Goal: Task Accomplishment & Management: Complete application form

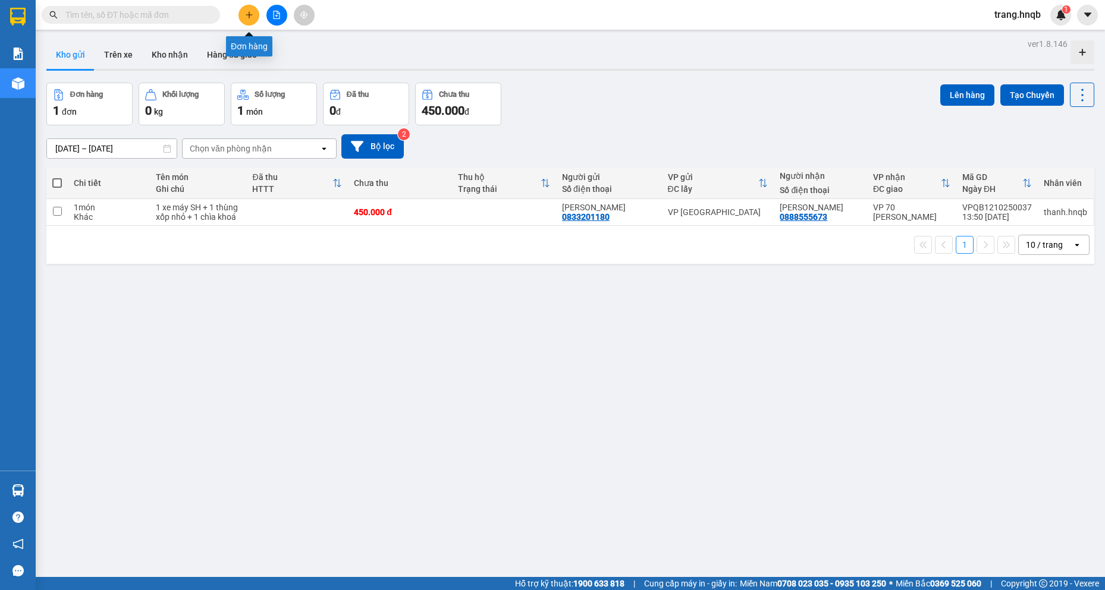
click at [252, 10] on button at bounding box center [248, 15] width 21 height 21
click at [109, 51] on button "Trên xe" at bounding box center [119, 54] width 48 height 29
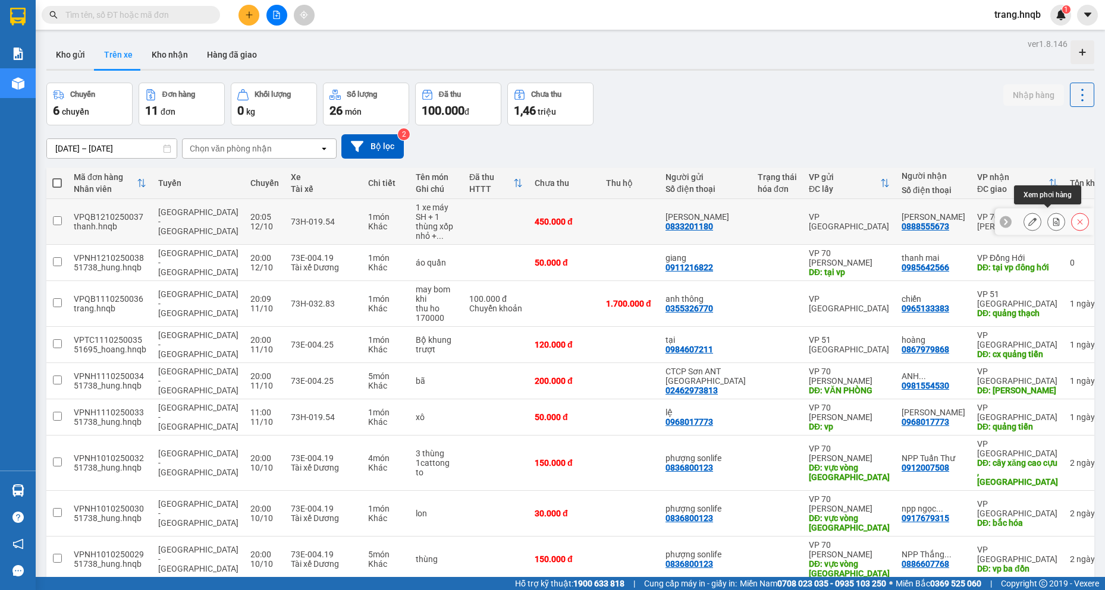
click at [1048, 216] on button at bounding box center [1056, 222] width 17 height 21
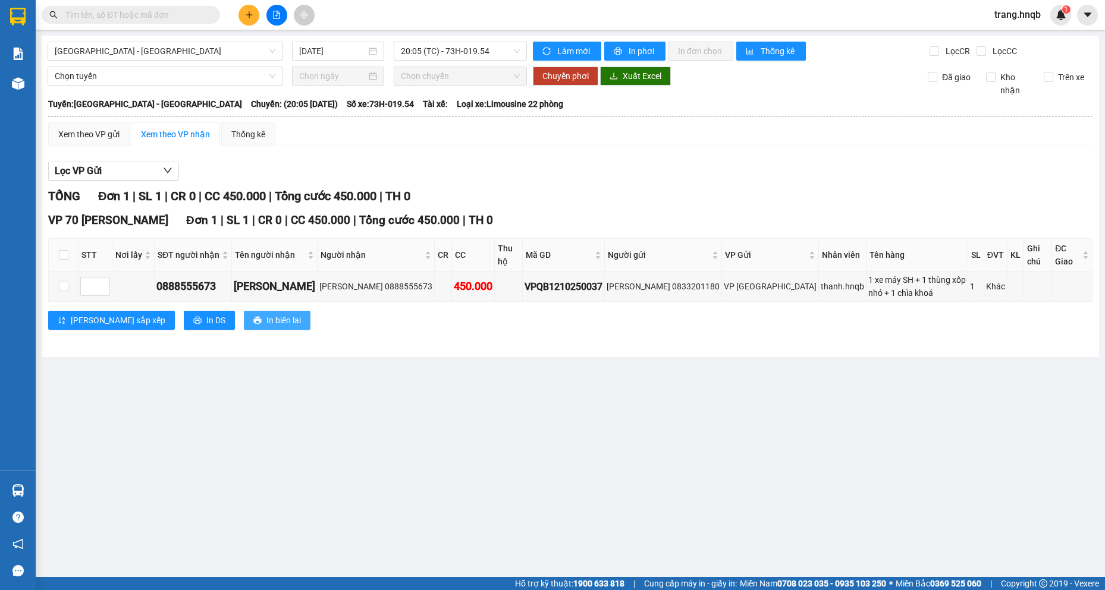
click at [266, 314] on span "In biên lai" at bounding box center [283, 320] width 34 height 13
click at [255, 12] on button at bounding box center [248, 15] width 21 height 21
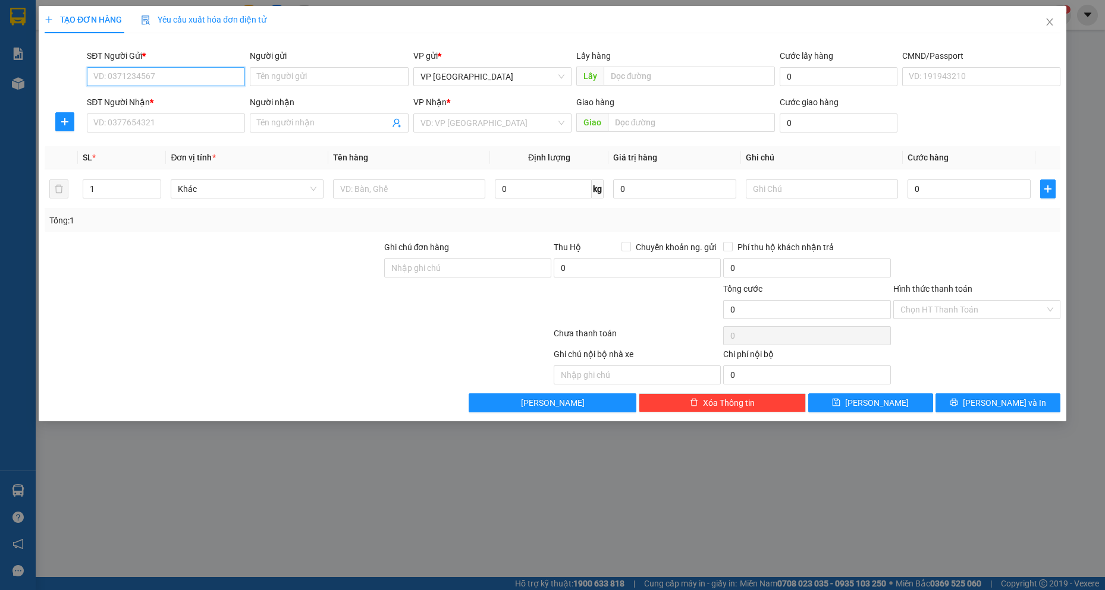
click at [189, 76] on input "SĐT Người Gửi *" at bounding box center [166, 76] width 158 height 19
type input "0"
type input "0984505040"
click at [189, 98] on div "0984505040 - C HOA" at bounding box center [166, 100] width 144 height 13
type input "C HOA"
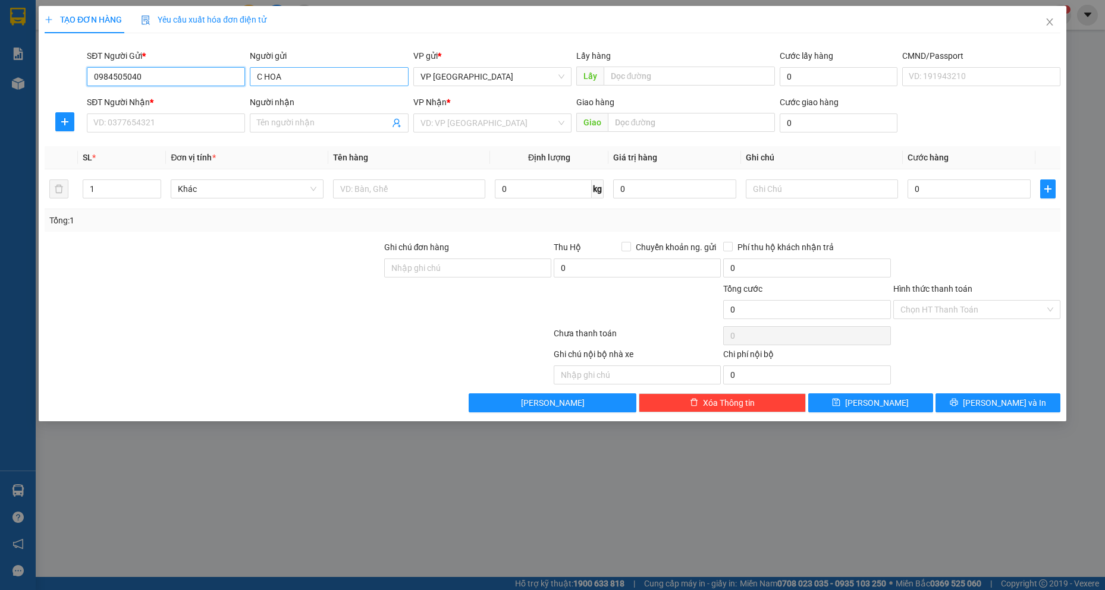
type input "0984505040"
click at [290, 74] on input "C HOA" at bounding box center [329, 76] width 158 height 19
type input "C"
type input "c cuc"
click at [172, 125] on input "SĐT Người Nhận *" at bounding box center [166, 123] width 158 height 19
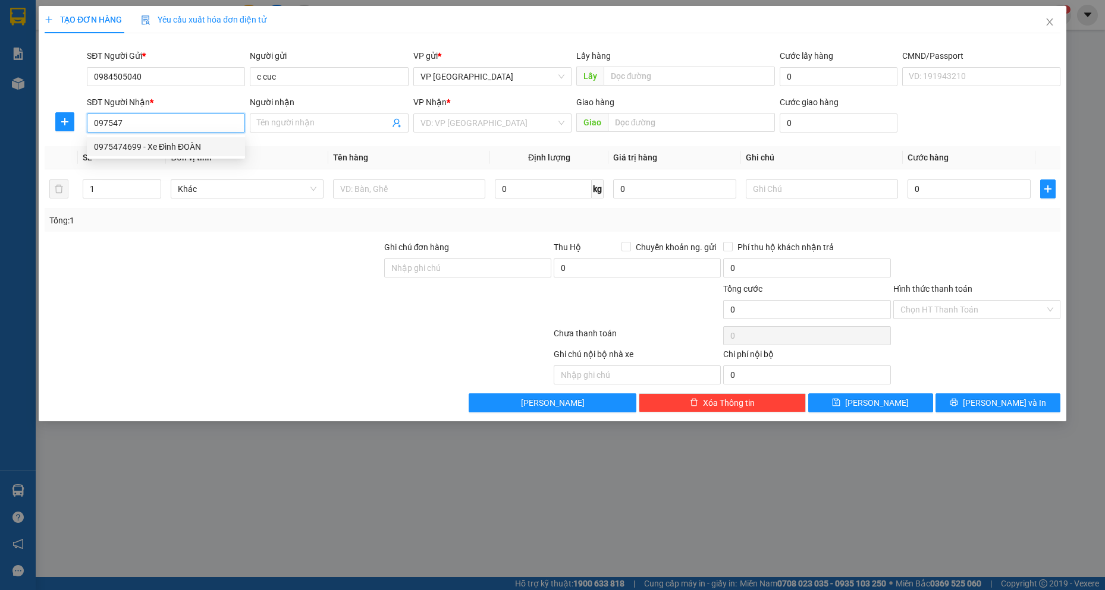
click at [199, 148] on div "0975474699 - Xe Đình ĐOÀN" at bounding box center [166, 146] width 144 height 13
type input "0975474699"
type input "Xe Đình ĐOÀN"
type input "0975474699"
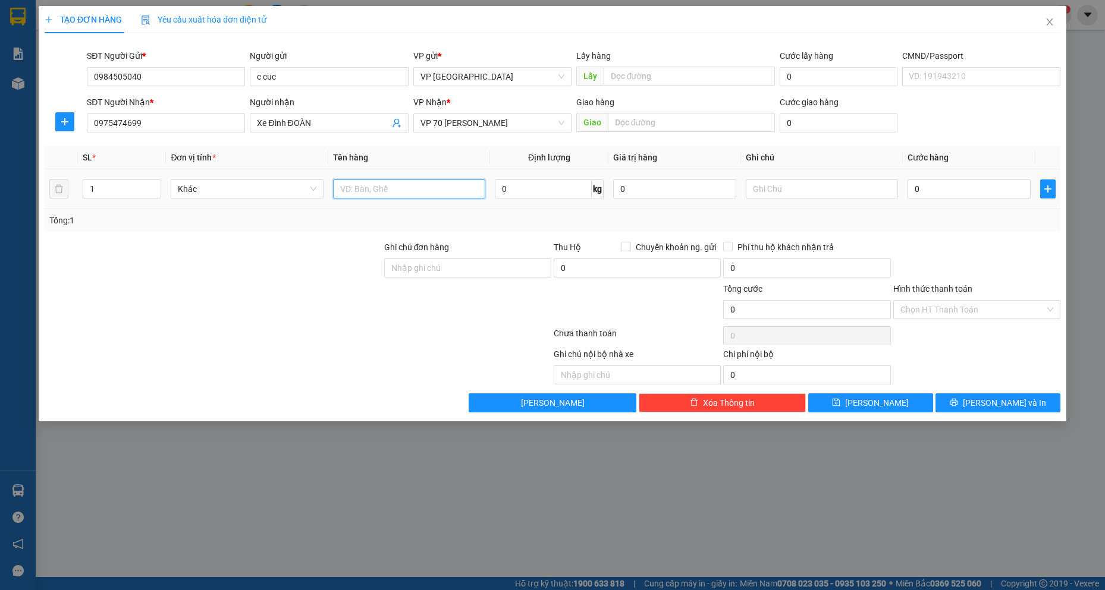
click at [370, 188] on input "text" at bounding box center [409, 189] width 153 height 19
type input "bao gao xanh"
click at [952, 191] on input "0" at bounding box center [968, 189] width 123 height 19
click at [127, 188] on input "1" at bounding box center [122, 189] width 78 height 18
type input "3"
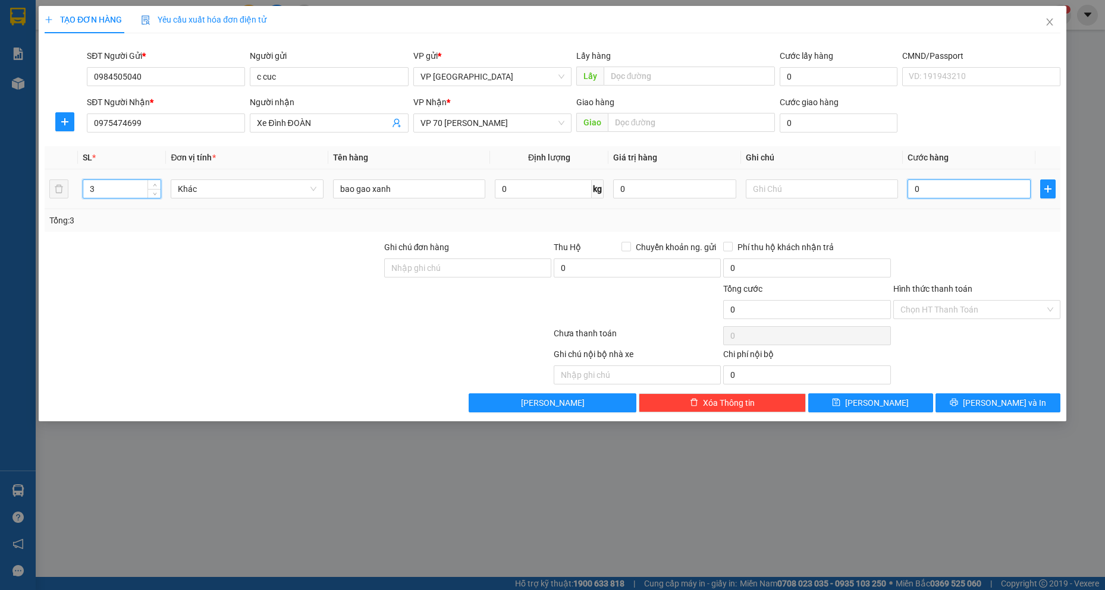
click at [930, 192] on input "0" at bounding box center [968, 189] width 123 height 19
type input "2"
type input "21"
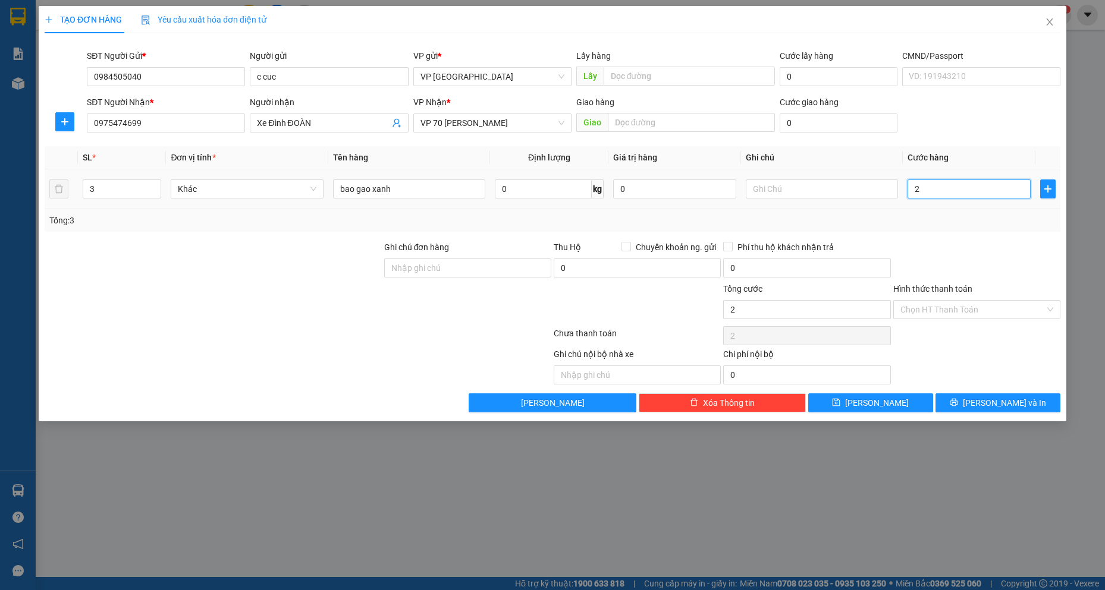
type input "21"
type input "210"
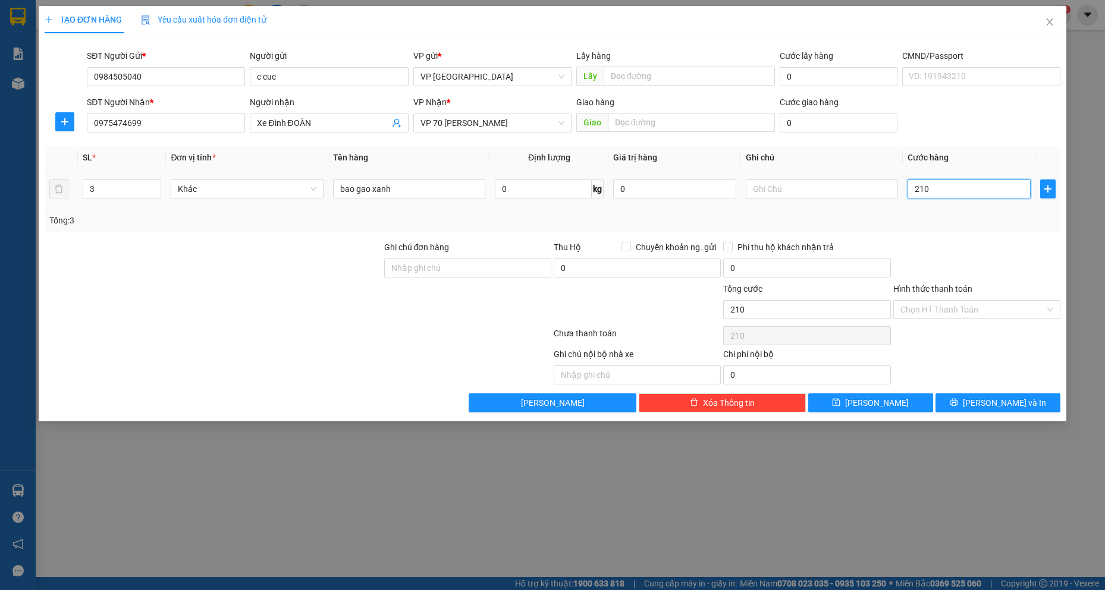
type input "2.100"
type input "21.000"
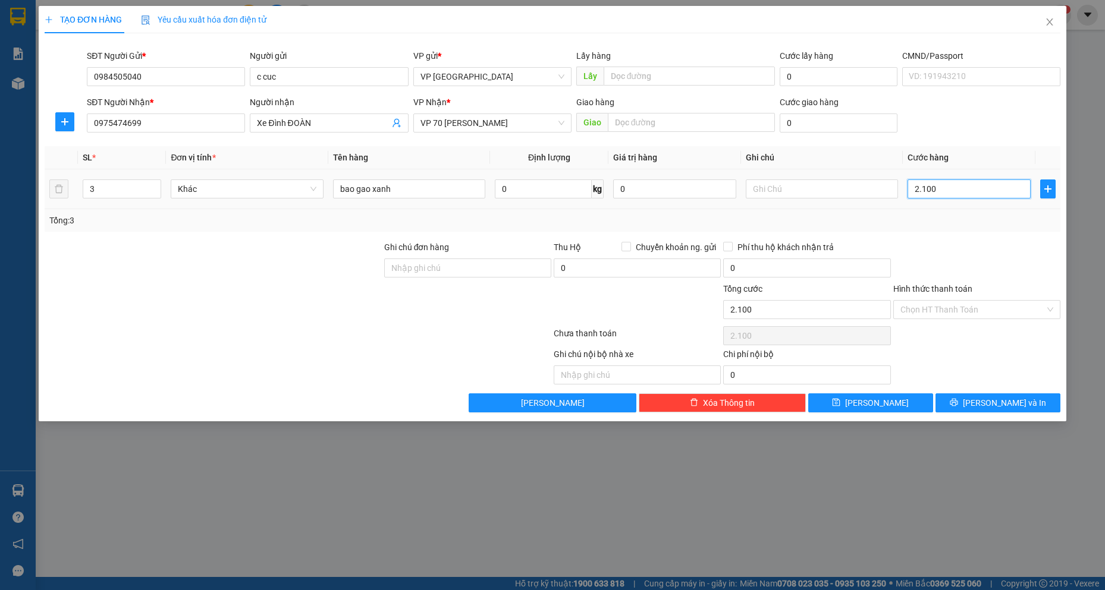
type input "21.000"
type input "210.000"
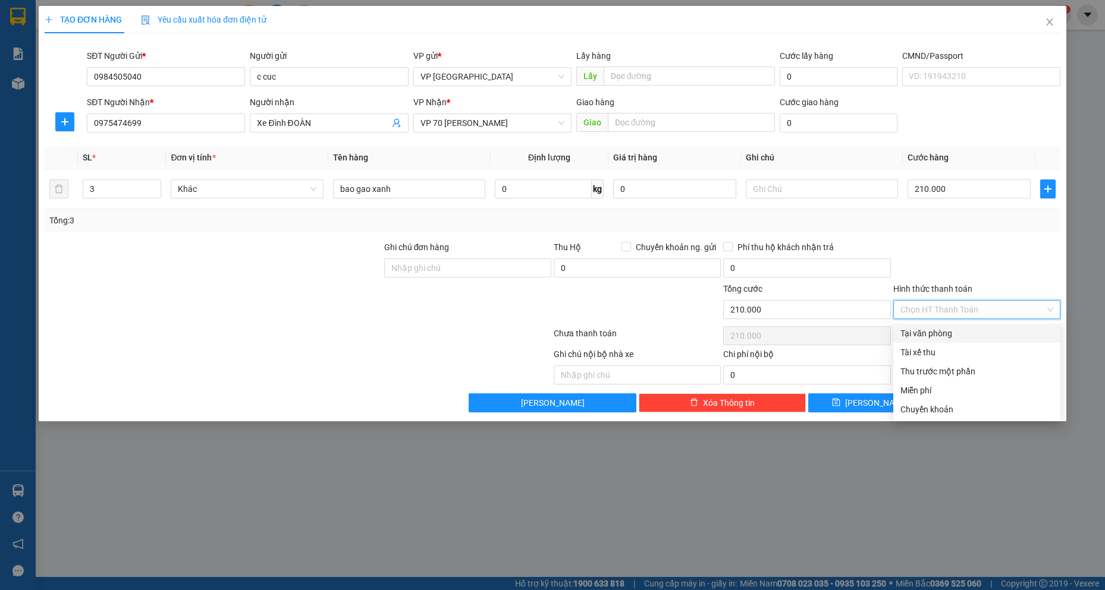
click at [969, 307] on input "Hình thức thanh toán" at bounding box center [972, 310] width 145 height 18
click at [969, 306] on input "Hình thức thanh toán" at bounding box center [972, 310] width 145 height 18
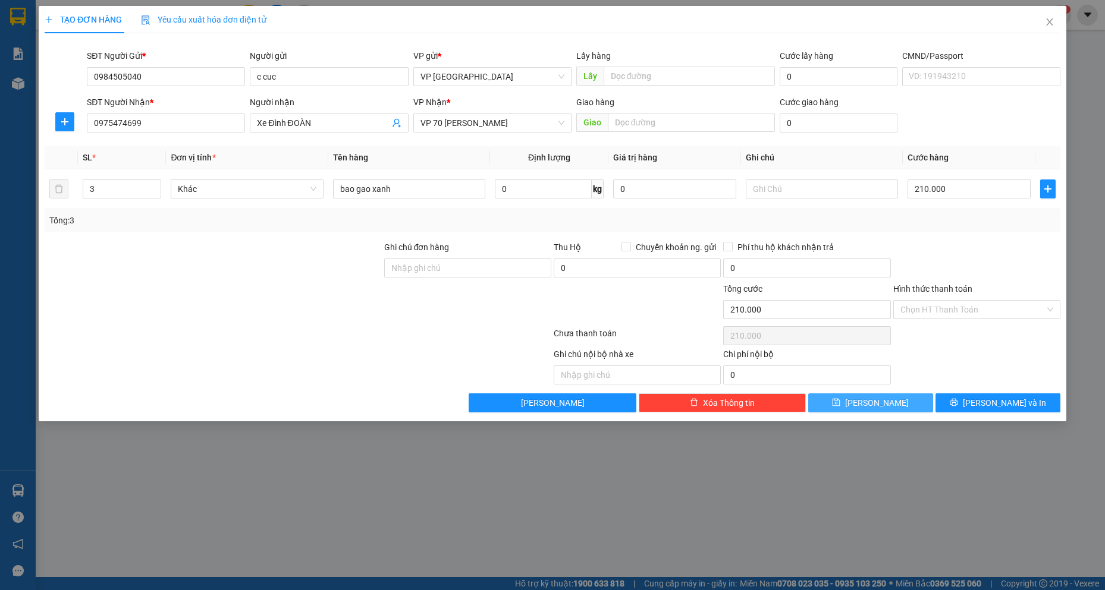
click at [841, 404] on button "Lưu" at bounding box center [870, 403] width 125 height 19
type input "1"
type input "0"
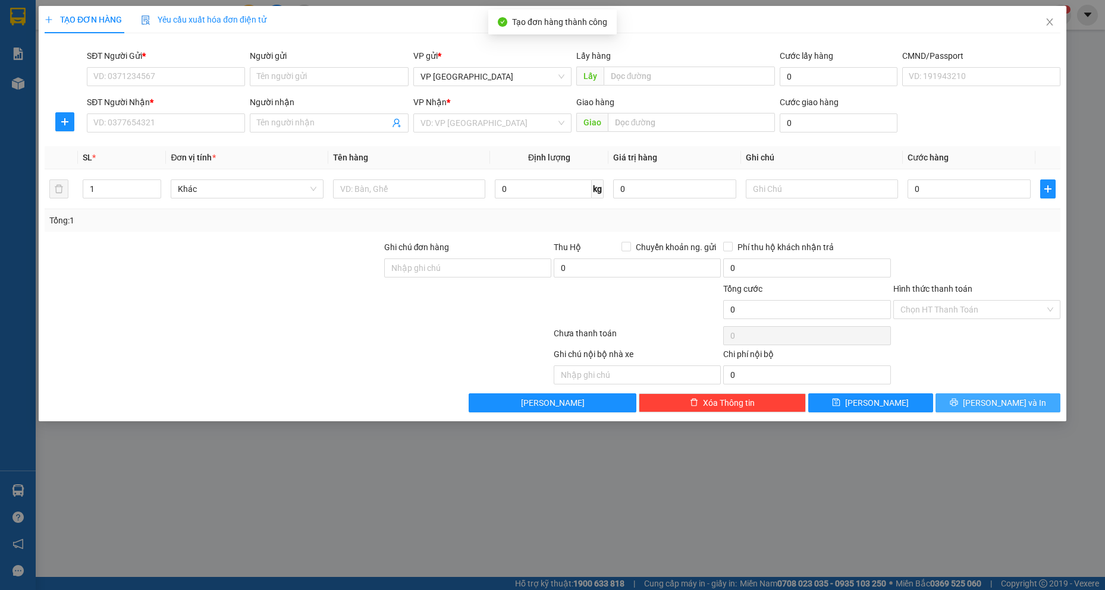
click at [972, 406] on button "Lưu và In" at bounding box center [997, 403] width 125 height 19
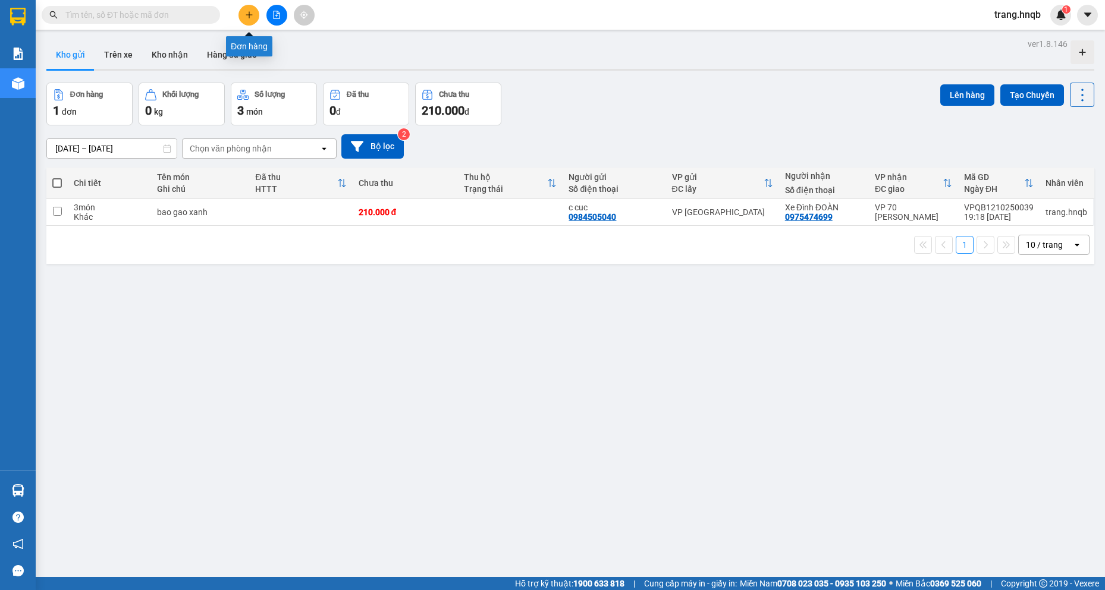
click at [250, 20] on button at bounding box center [248, 15] width 21 height 21
click at [996, 212] on icon at bounding box center [1000, 212] width 8 height 8
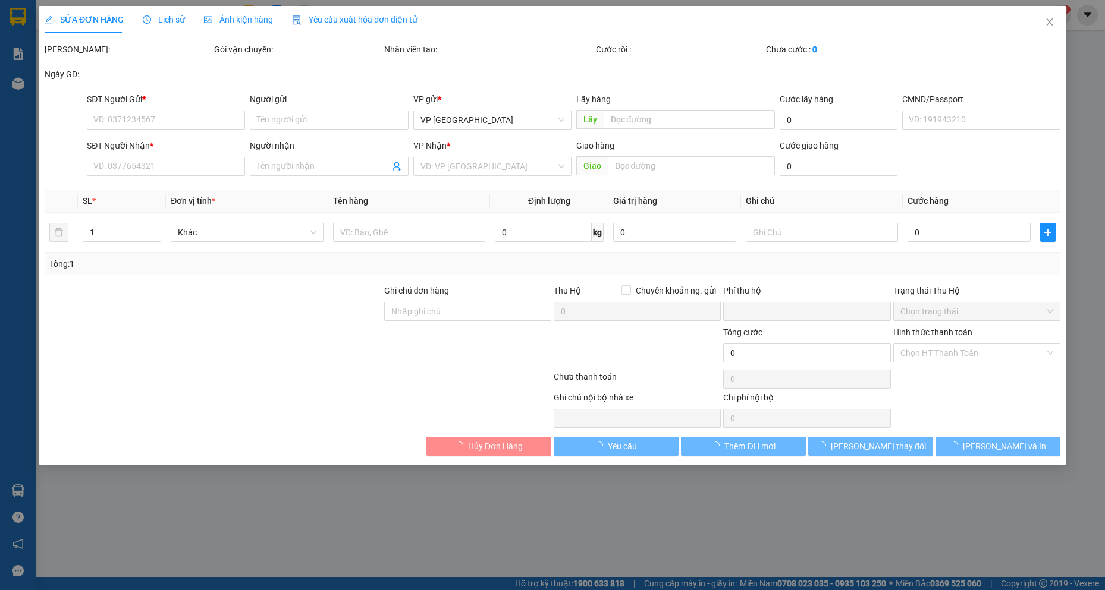
type input "0984505040"
type input "c cuc"
type input "0975474699"
type input "Xe Đình ĐOÀN"
type input "0"
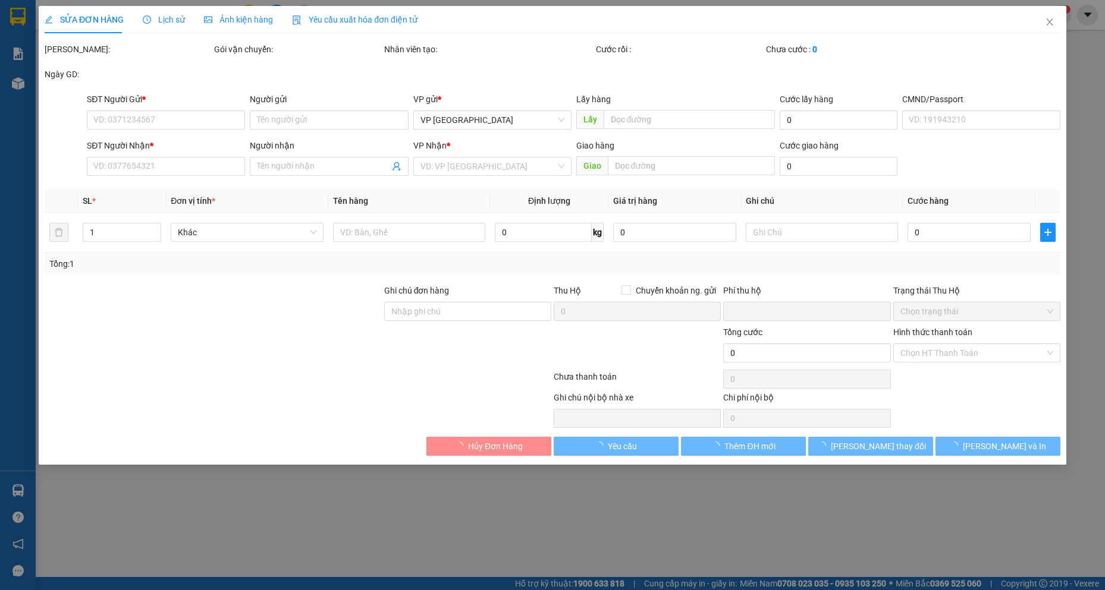
type input "210.000"
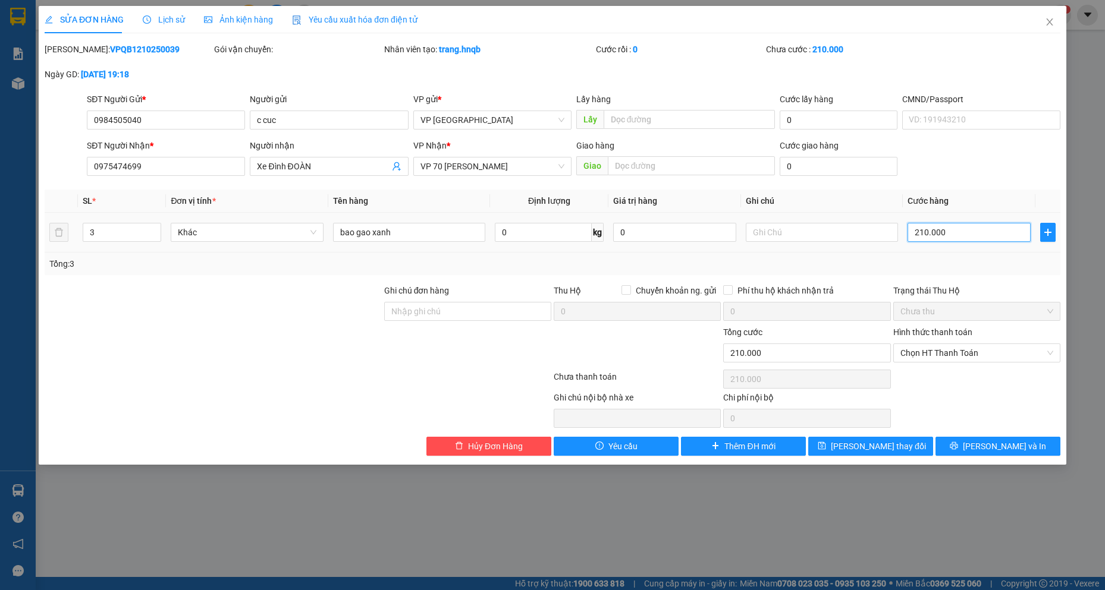
click at [962, 234] on input "210.000" at bounding box center [968, 232] width 123 height 19
type input "0"
type input "1"
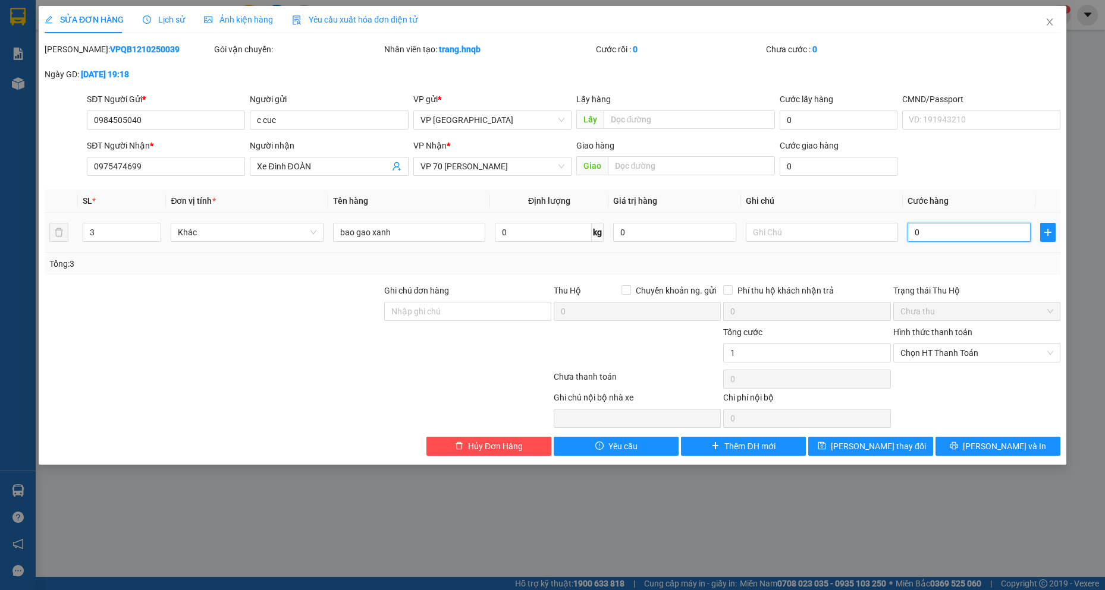
type input "1"
type input "01"
type input "18"
type input "018"
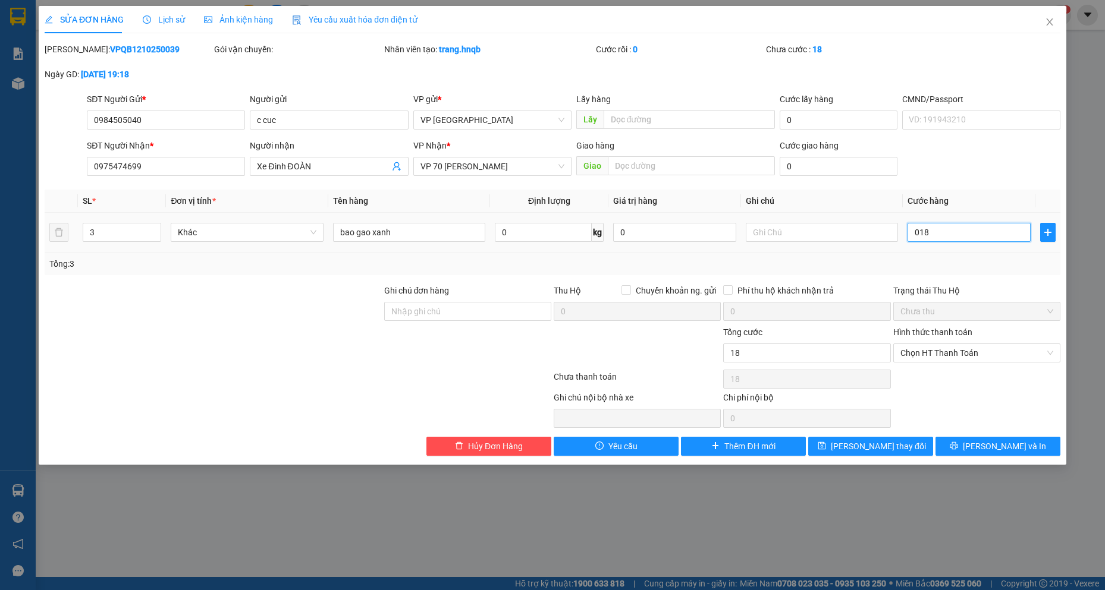
type input "180"
type input "0.180"
type input "18"
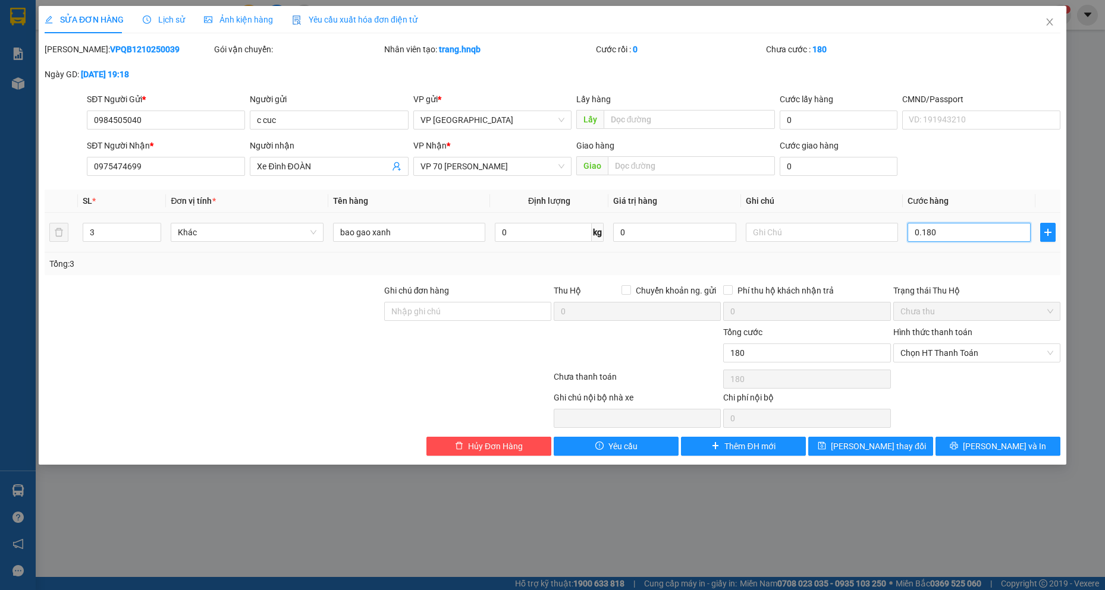
type input "018"
type input "1"
type input "01"
type input "0"
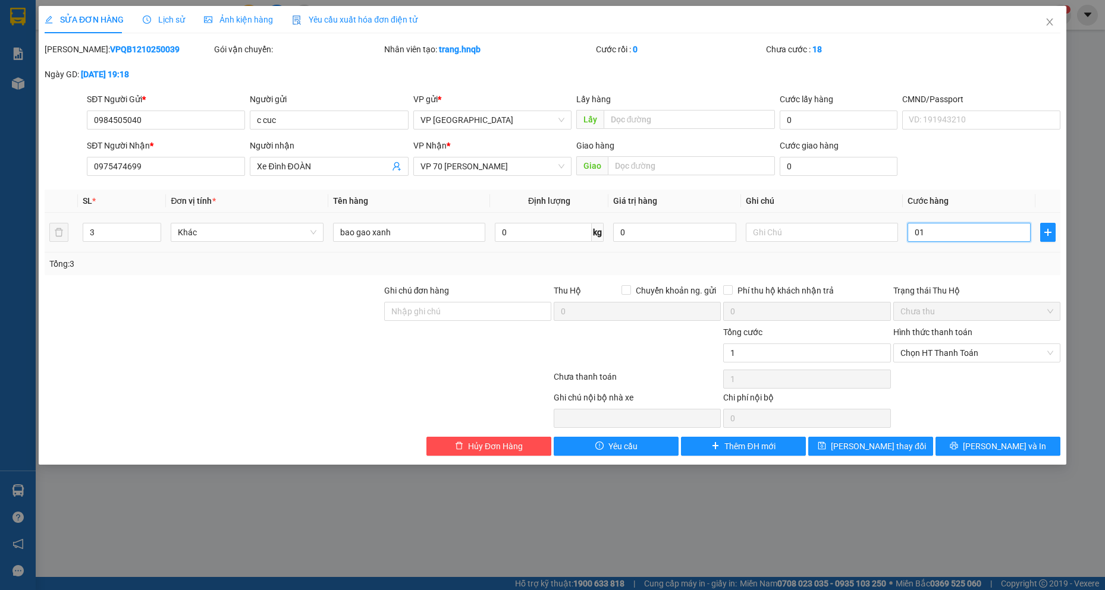
type input "0"
click at [912, 235] on input "0" at bounding box center [968, 232] width 123 height 19
type input "10"
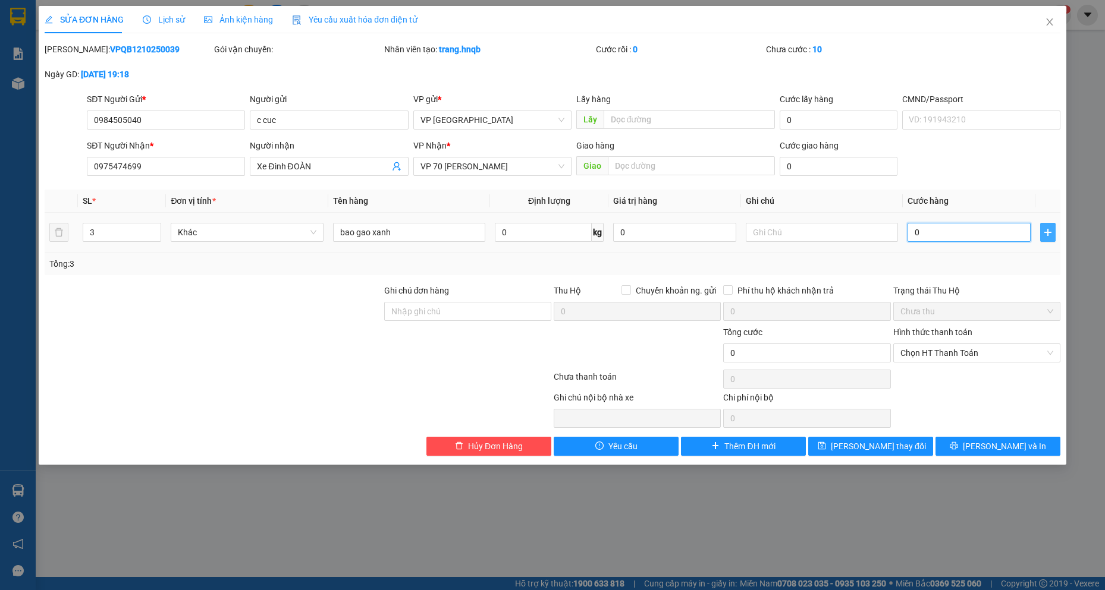
type input "10"
type input "180"
type input "1.800"
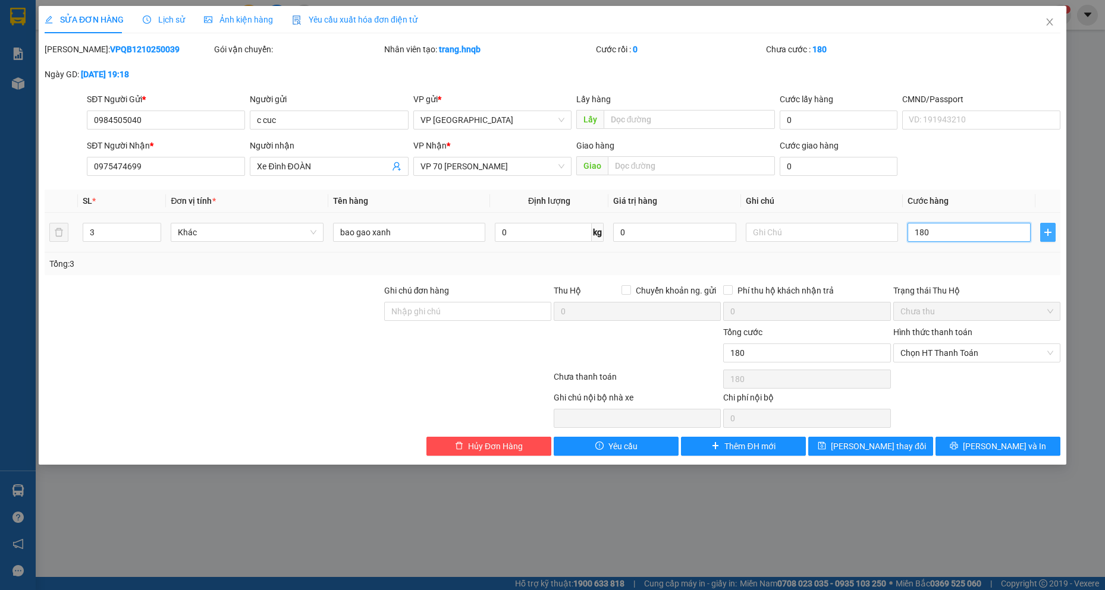
type input "1.800"
type input "18.000"
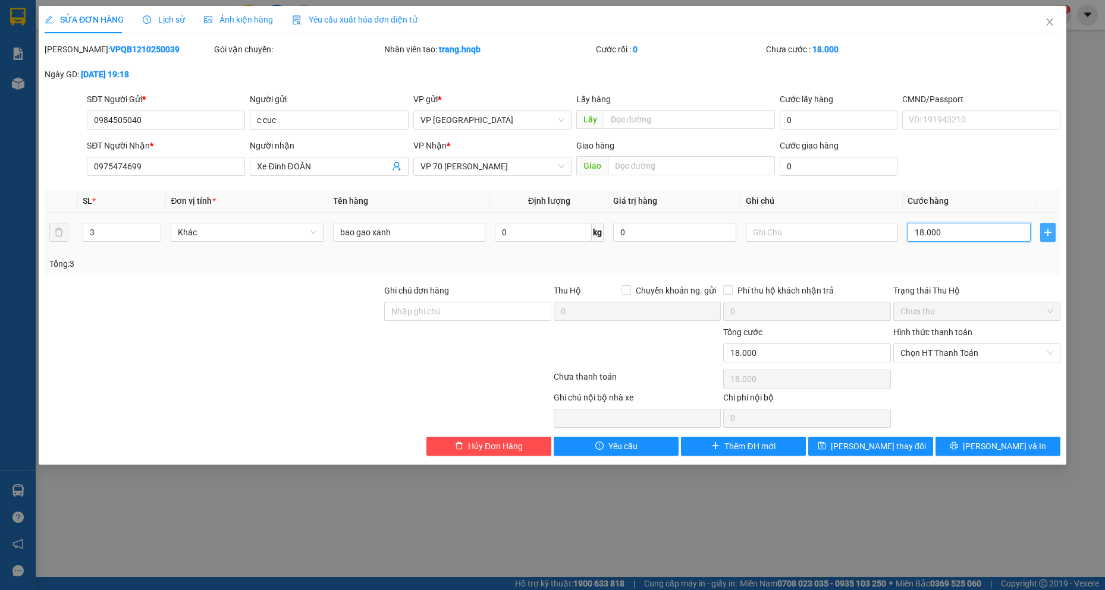
type input "180.000"
click at [971, 448] on button "Lưu và In" at bounding box center [997, 446] width 125 height 19
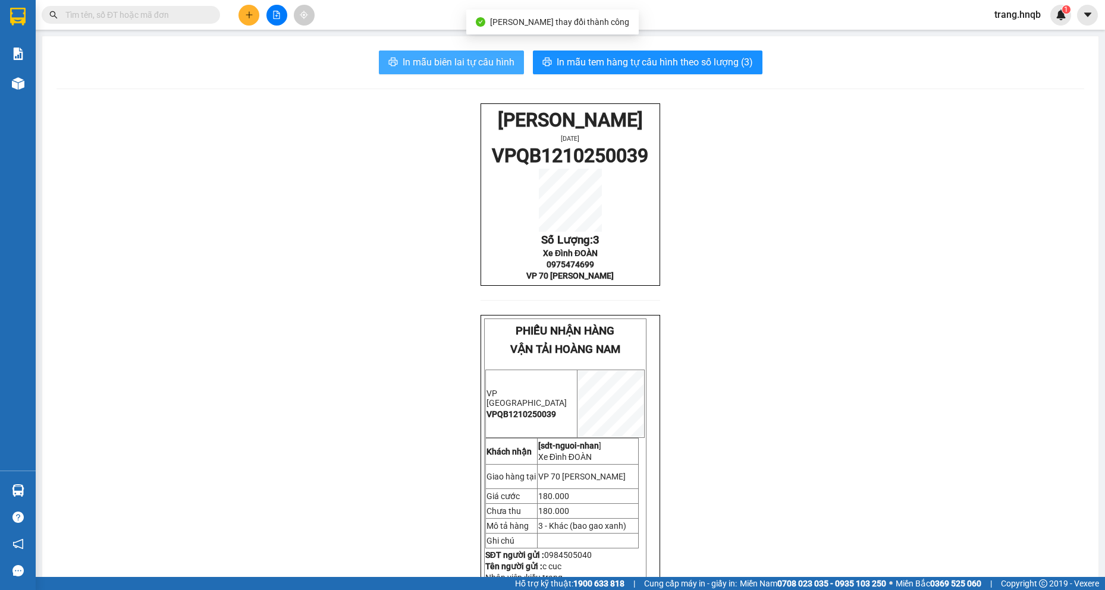
click at [429, 59] on span "In mẫu biên lai tự cấu hình" at bounding box center [459, 62] width 112 height 15
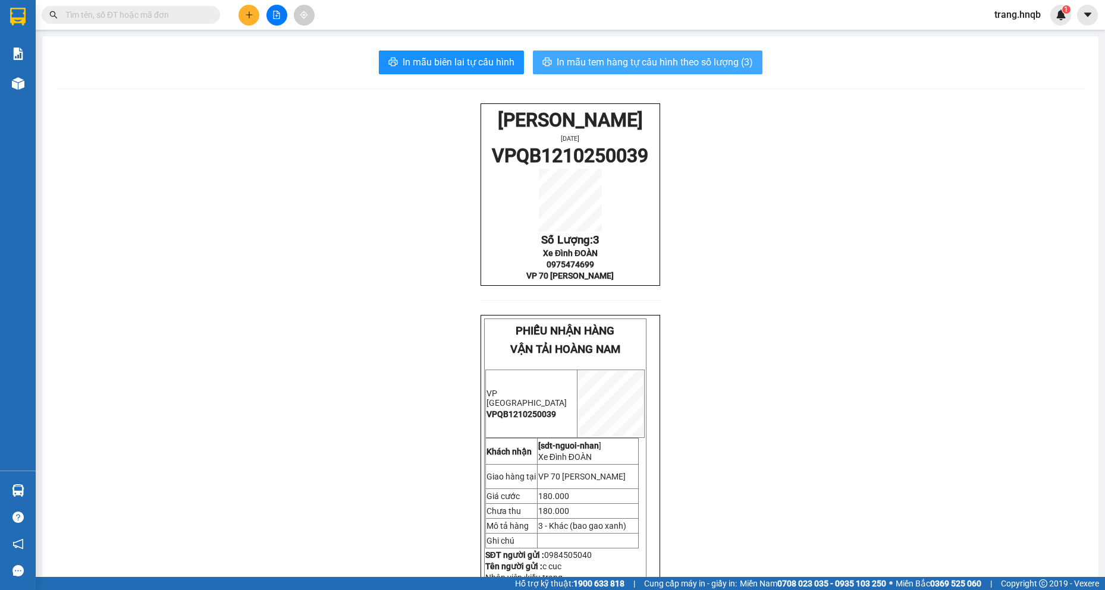
click at [640, 64] on span "In mẫu tem hàng tự cấu hình theo số lượng (3)" at bounding box center [655, 62] width 196 height 15
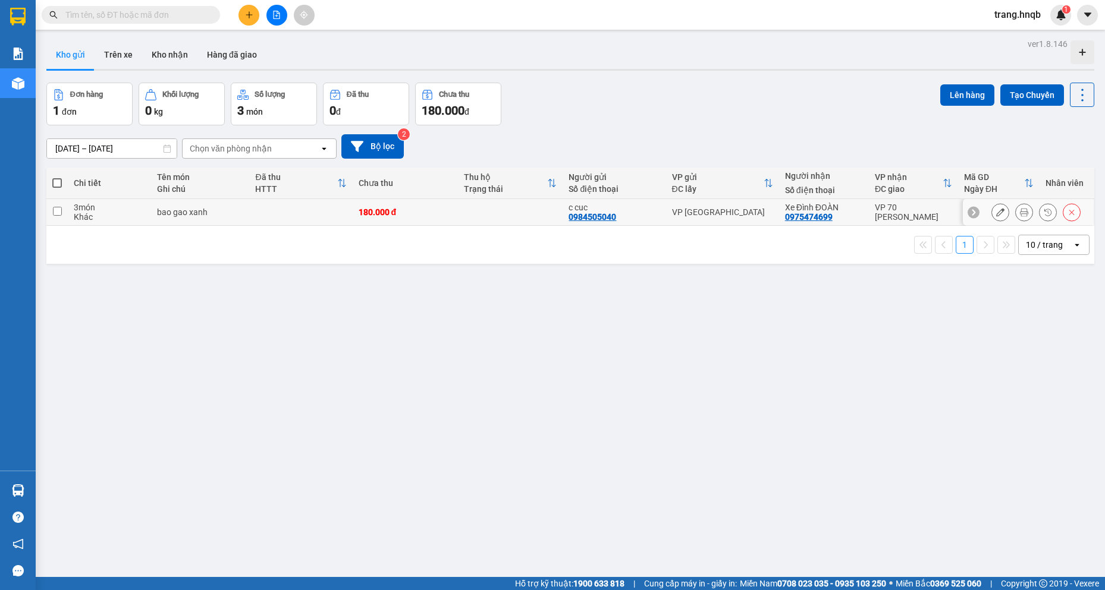
click at [56, 213] on input "checkbox" at bounding box center [57, 211] width 9 height 9
checkbox input "true"
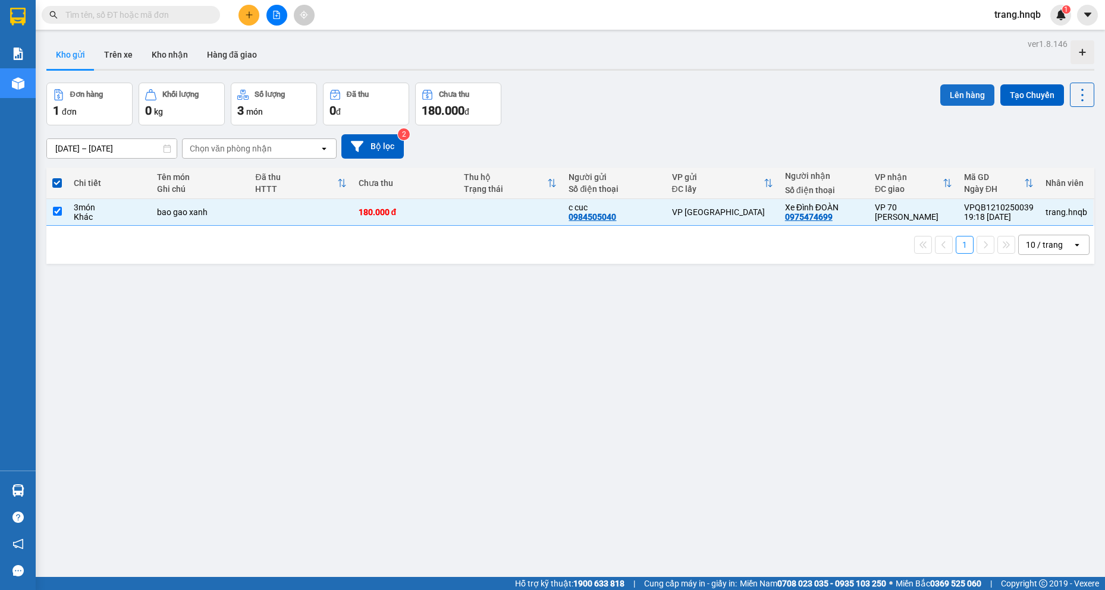
click at [946, 93] on button "Lên hàng" at bounding box center [967, 94] width 54 height 21
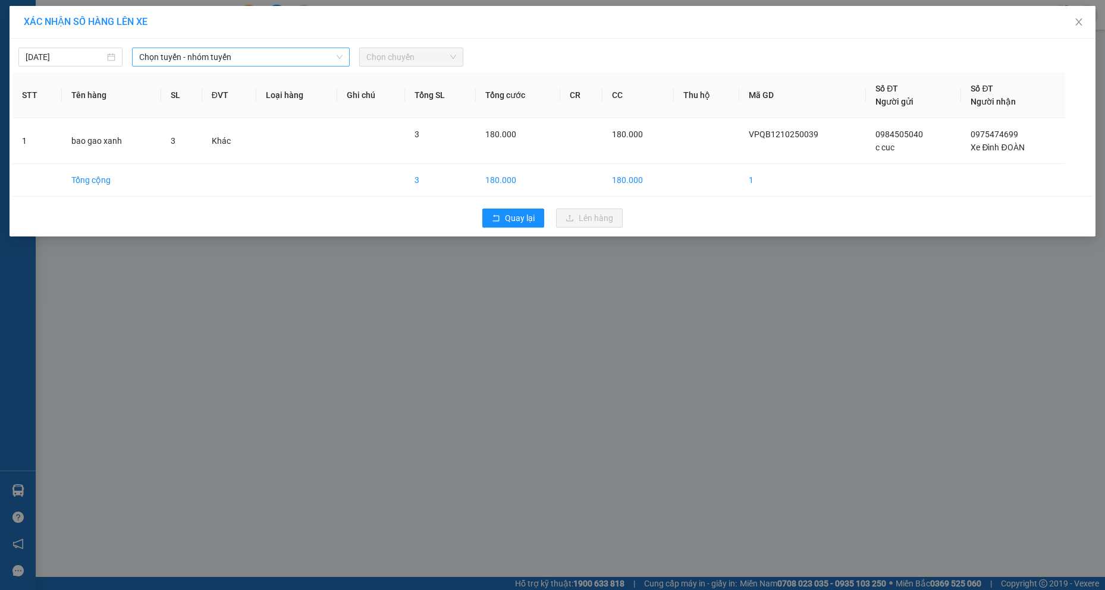
click at [241, 58] on span "Chọn tuyến - nhóm tuyến" at bounding box center [240, 57] width 203 height 18
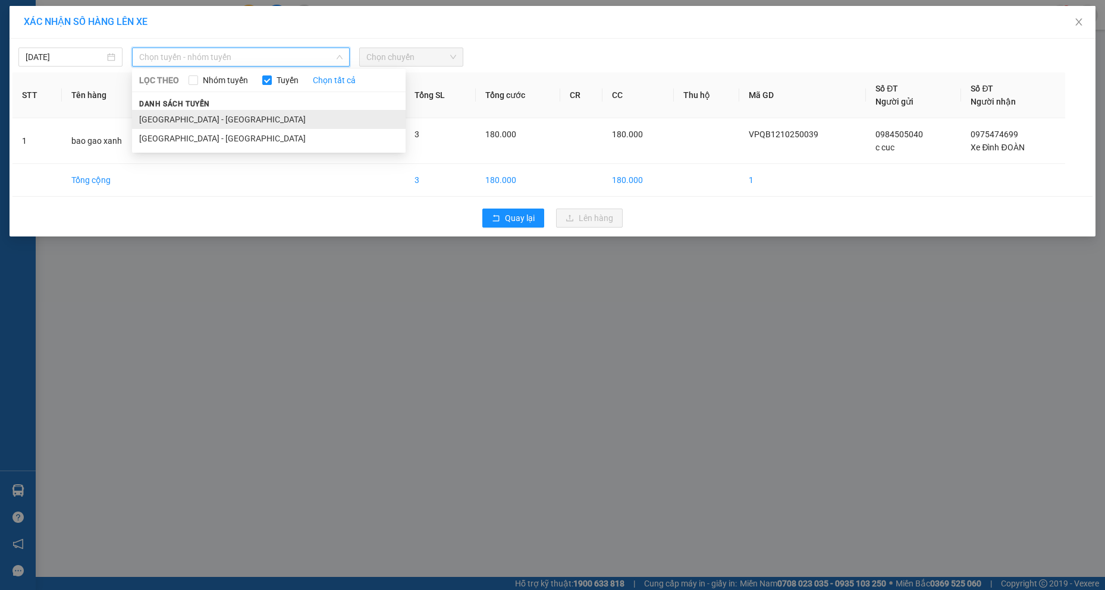
click at [224, 121] on li "[GEOGRAPHIC_DATA] - [GEOGRAPHIC_DATA]" at bounding box center [269, 119] width 274 height 19
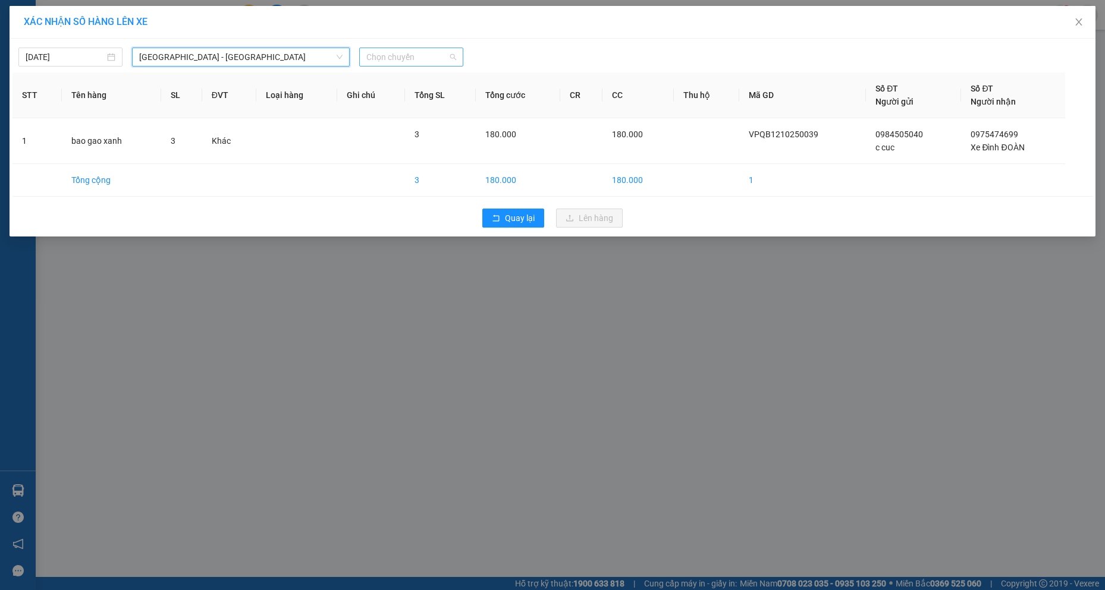
click at [401, 63] on span "Chọn chuyến" at bounding box center [411, 57] width 90 height 18
click at [419, 98] on div "20:00 - 73E-004.25" at bounding box center [412, 99] width 93 height 13
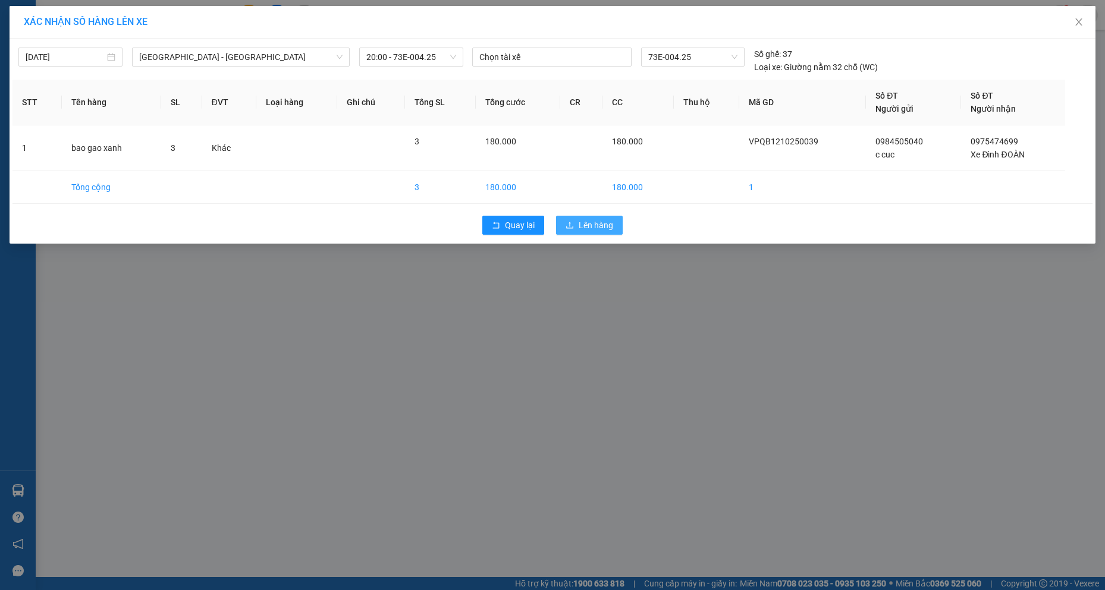
click at [598, 227] on span "Lên hàng" at bounding box center [596, 225] width 34 height 13
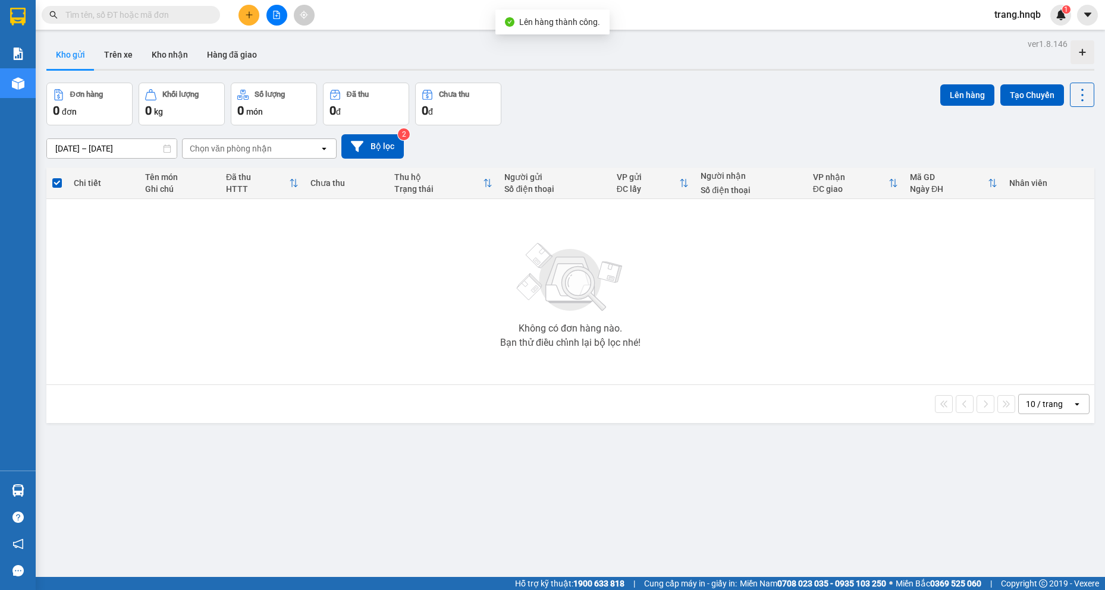
click at [715, 108] on div "Đơn hàng 0 đơn Khối lượng 0 kg Số lượng 0 món Đã thu 0 đ Chưa thu 0 đ Lên hàng …" at bounding box center [570, 104] width 1048 height 43
click at [117, 50] on button "Trên xe" at bounding box center [119, 54] width 48 height 29
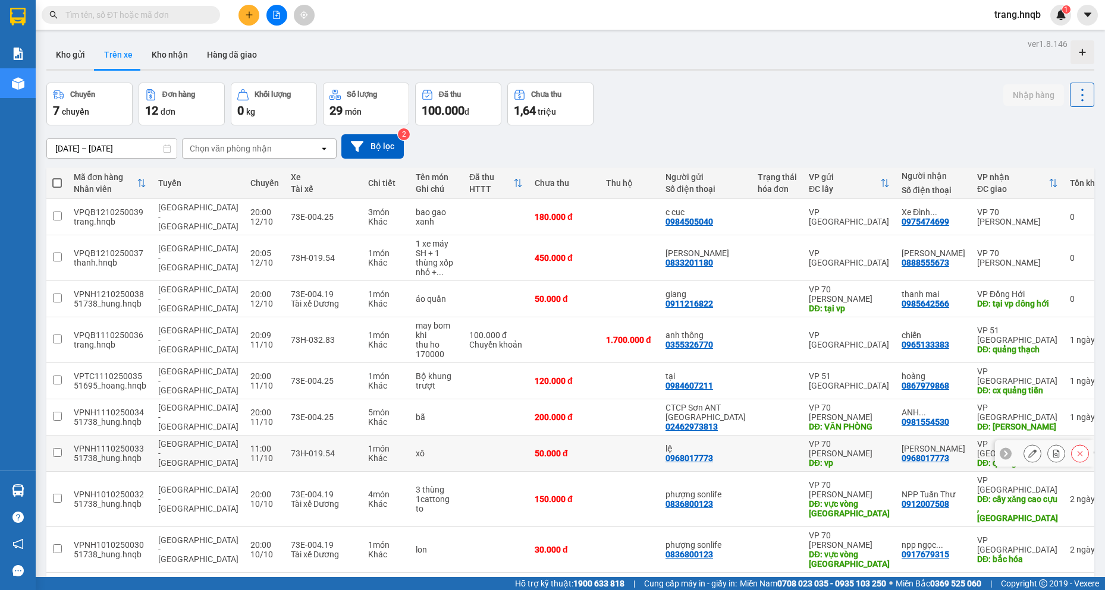
click at [315, 449] on div "73H-019.54" at bounding box center [323, 454] width 65 height 10
checkbox input "true"
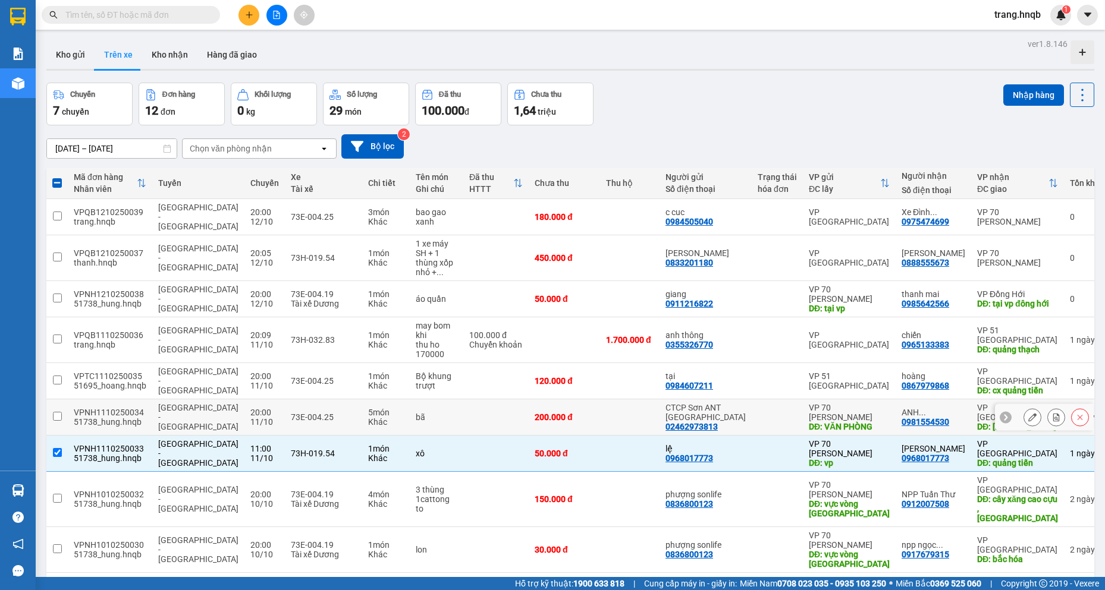
click at [368, 408] on div "5 món" at bounding box center [386, 413] width 36 height 10
checkbox input "true"
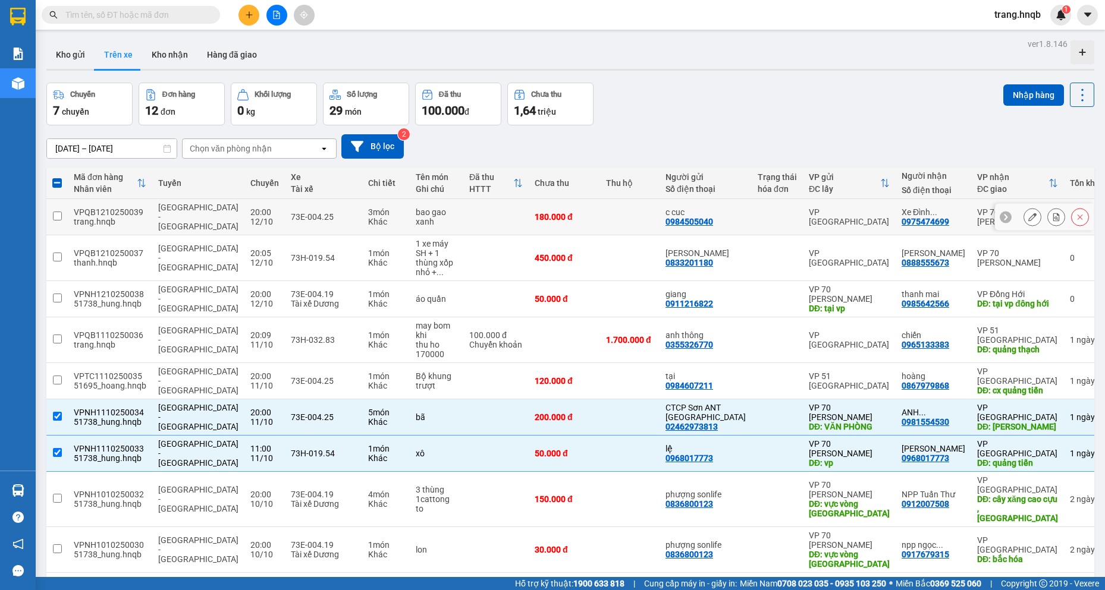
click at [55, 215] on input "checkbox" at bounding box center [57, 216] width 9 height 9
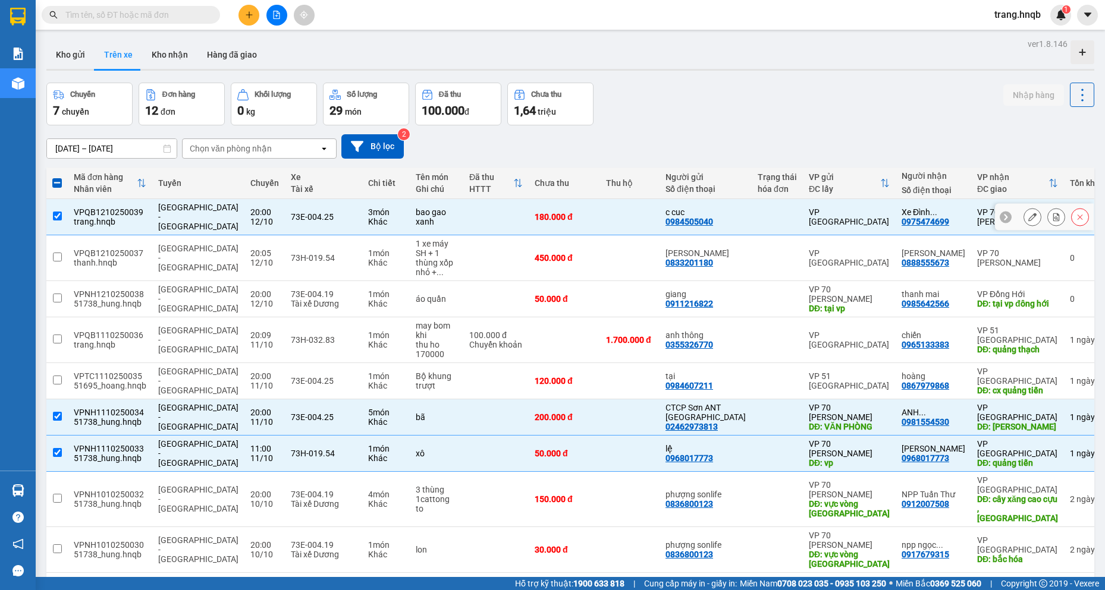
click at [56, 212] on input "checkbox" at bounding box center [57, 216] width 9 height 9
checkbox input "false"
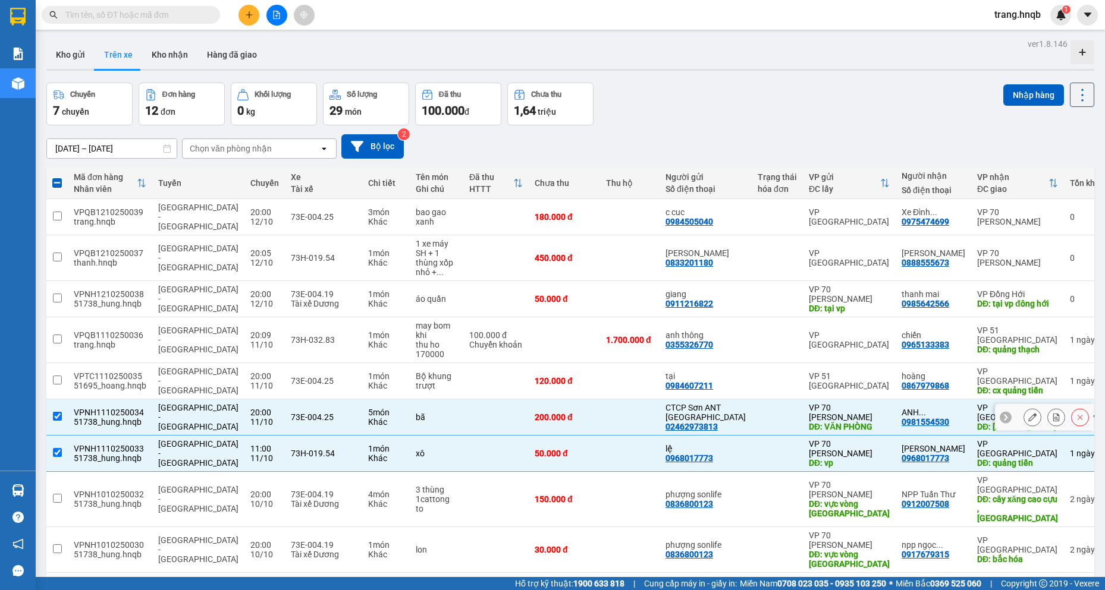
click at [54, 400] on td at bounding box center [56, 418] width 21 height 36
checkbox input "false"
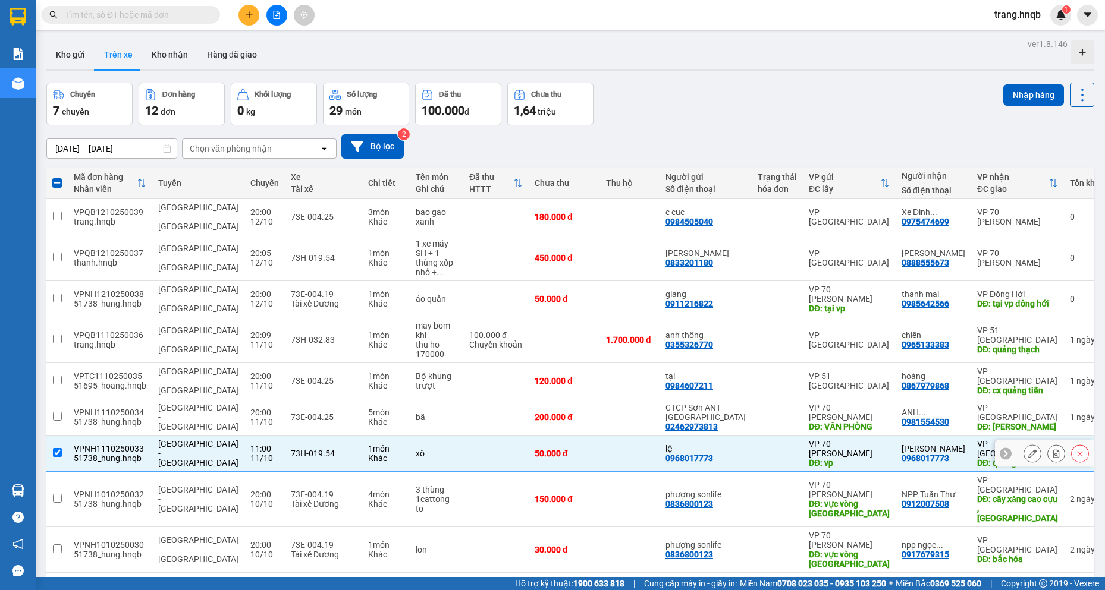
click at [55, 448] on input "checkbox" at bounding box center [57, 452] width 9 height 9
checkbox input "false"
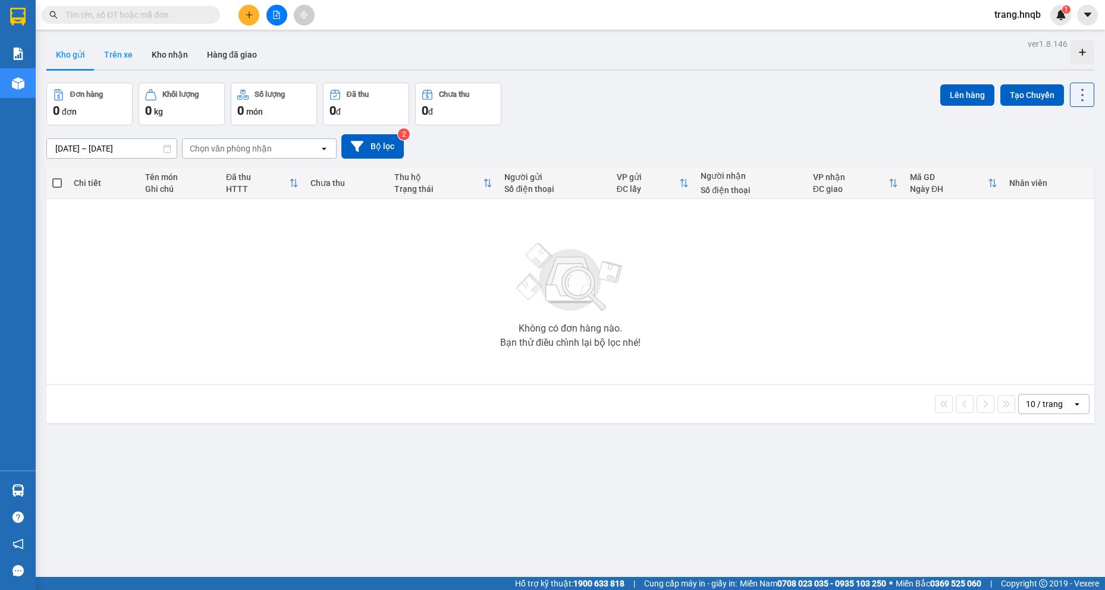
click at [115, 52] on button "Trên xe" at bounding box center [119, 54] width 48 height 29
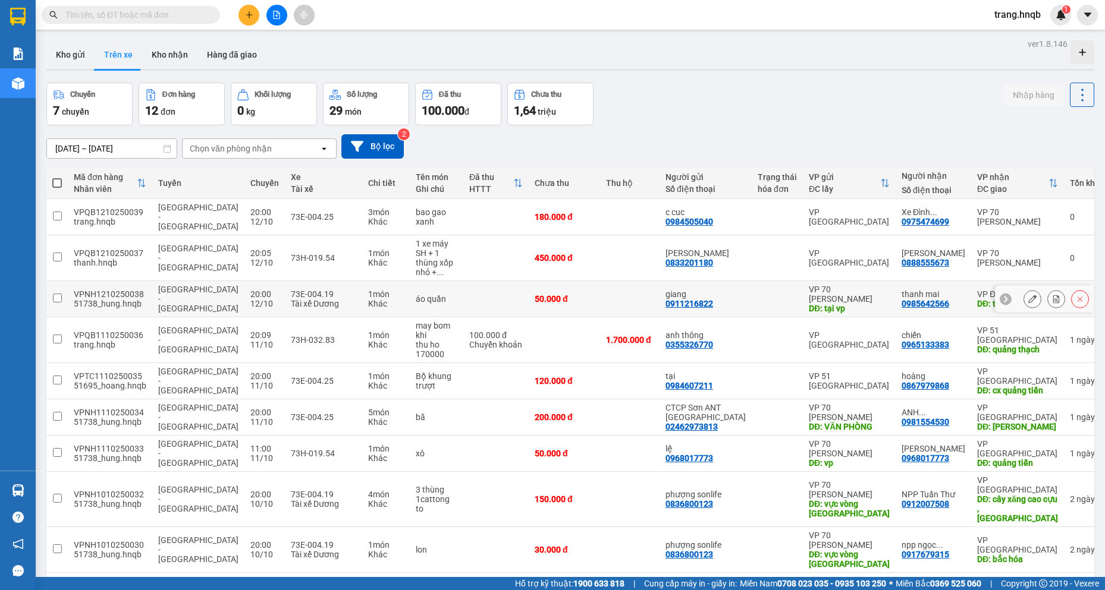
scroll to position [55, 0]
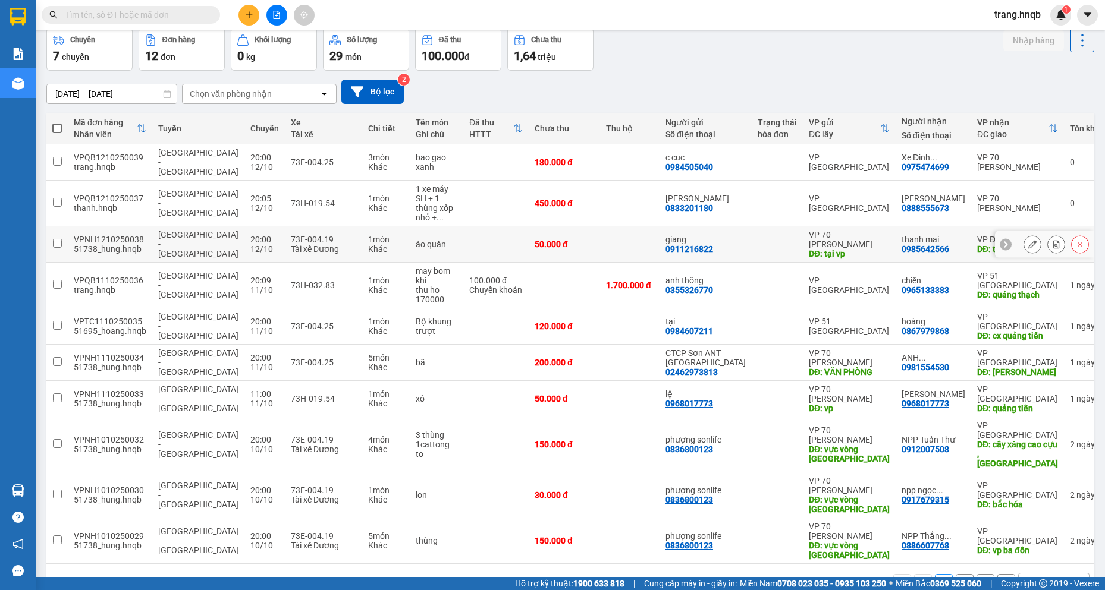
click at [285, 227] on td "73E-004.19 Tài xế Dương" at bounding box center [323, 245] width 77 height 36
checkbox input "true"
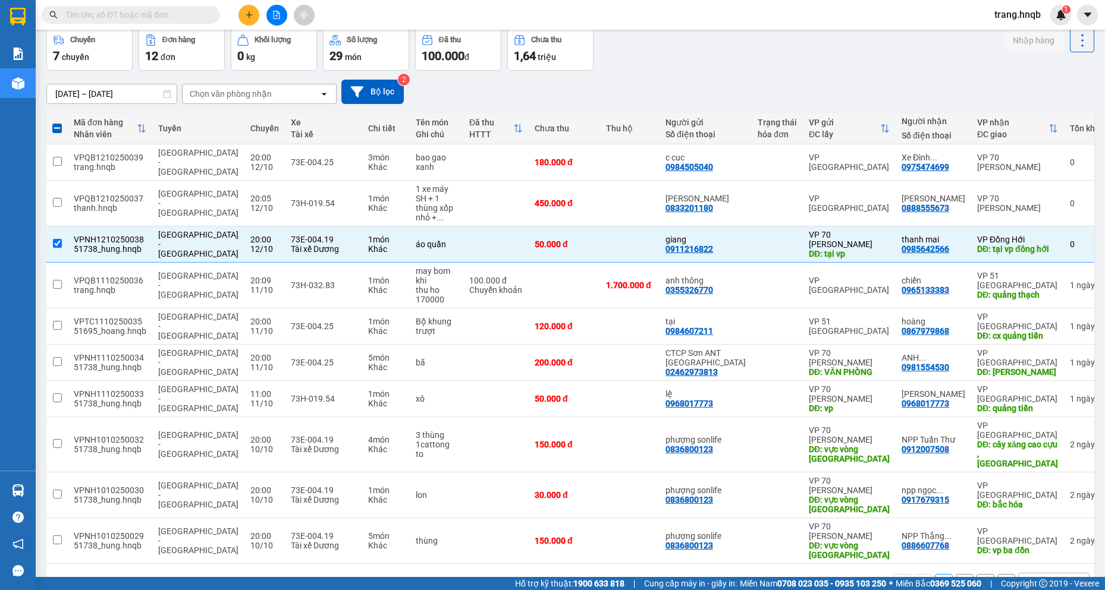
click at [296, 104] on div "[DATE] – [DATE] Press the down arrow key to interact with the calendar and sele…" at bounding box center [570, 92] width 1048 height 42
click at [652, 39] on div "Chuyến 7 chuyến Đơn hàng 12 đơn Khối lượng 0 kg Số lượng 29 món Đã thu 100.000 …" at bounding box center [570, 49] width 1048 height 43
